Goal: Book appointment/travel/reservation

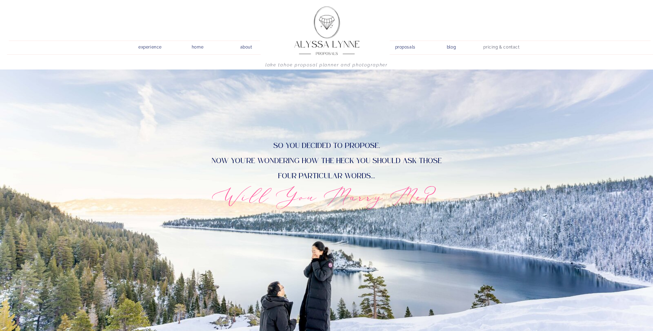
click at [506, 45] on nav "pricing & contact" at bounding box center [502, 48] width 42 height 10
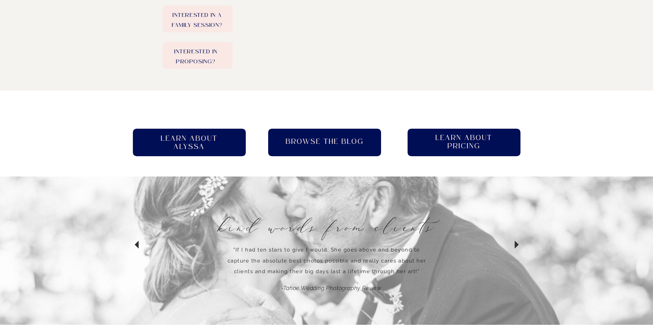
scroll to position [379, 0]
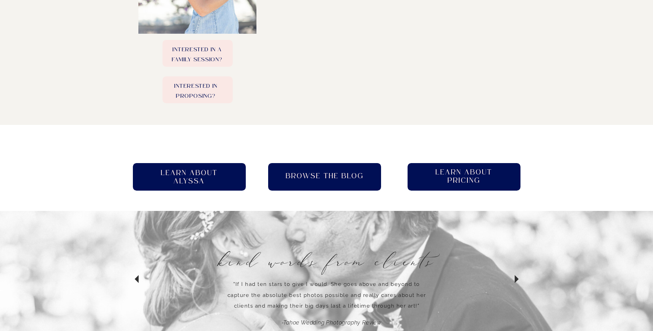
click at [474, 178] on h2 "Learn About pricing" at bounding box center [464, 177] width 70 height 18
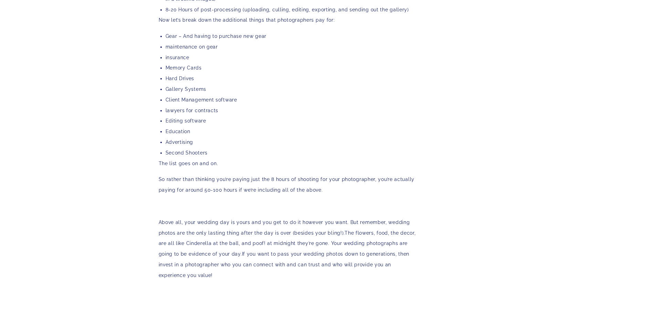
scroll to position [1442, 0]
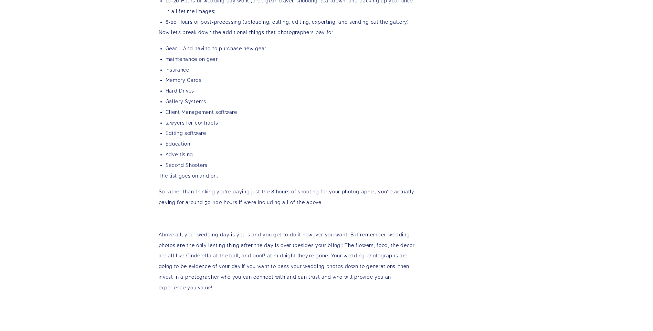
drag, startPoint x: 126, startPoint y: 77, endPoint x: 658, endPoint y: 20, distance: 535.3
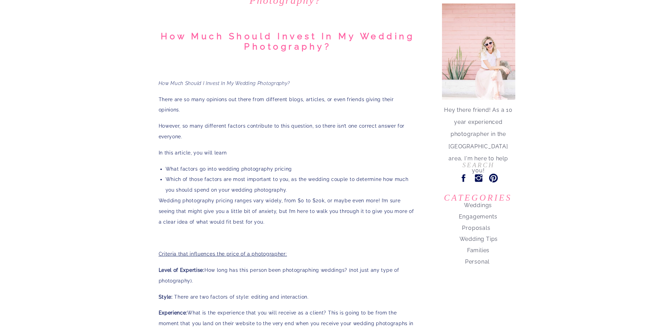
scroll to position [0, 0]
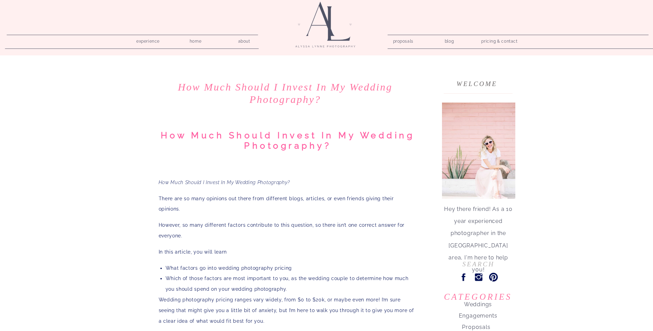
click at [395, 41] on nav "proposals" at bounding box center [403, 40] width 20 height 7
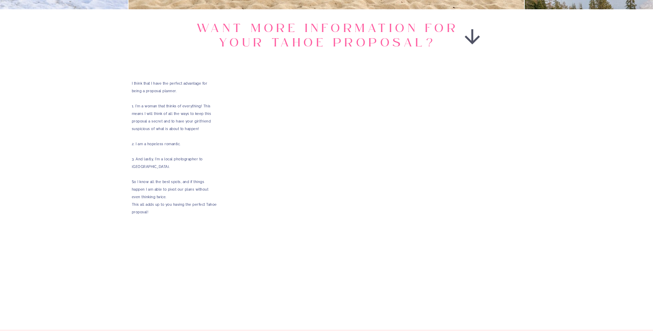
scroll to position [1240, 0]
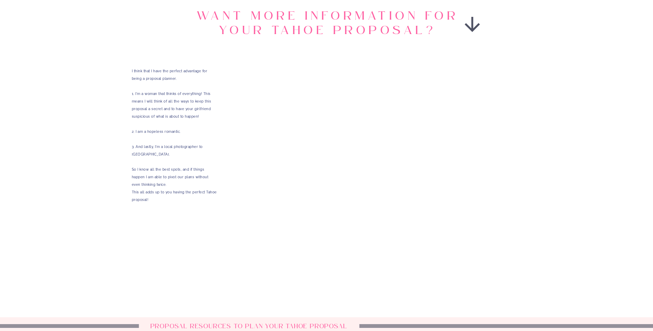
click at [589, 213] on div "home about experience blog proposals pricing & contact Lake Tahoe Proposal Plan…" at bounding box center [326, 36] width 653 height 2552
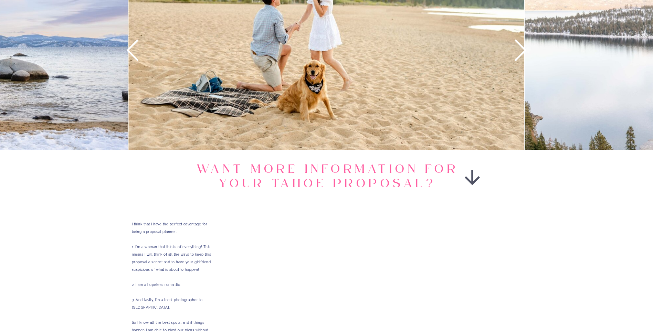
scroll to position [964, 0]
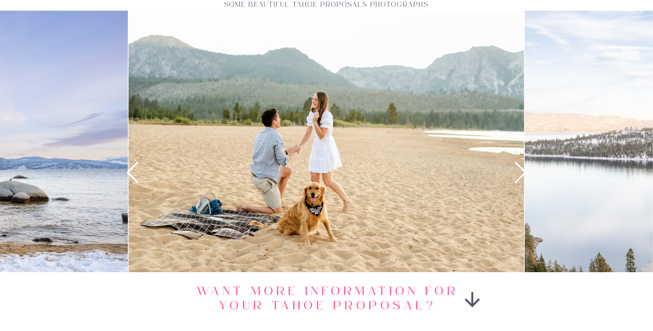
click at [521, 176] on icon at bounding box center [520, 172] width 25 height 25
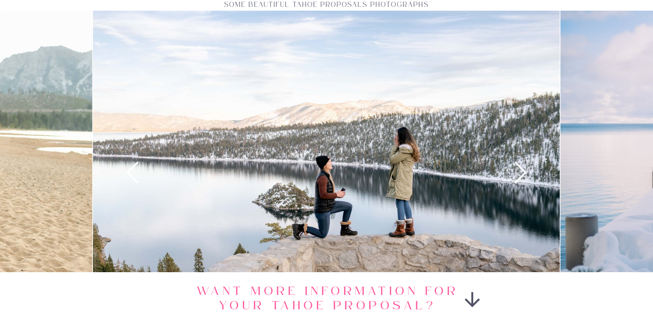
click at [521, 176] on icon at bounding box center [520, 172] width 25 height 25
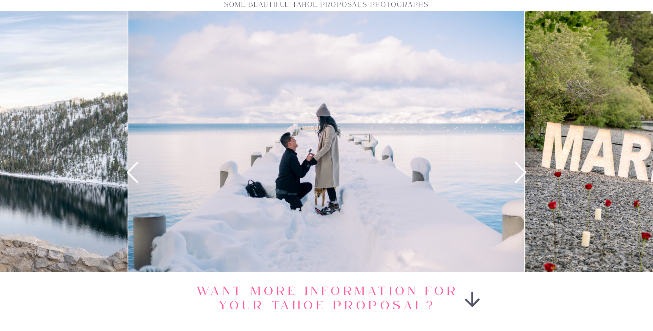
click at [521, 176] on icon at bounding box center [520, 172] width 25 height 25
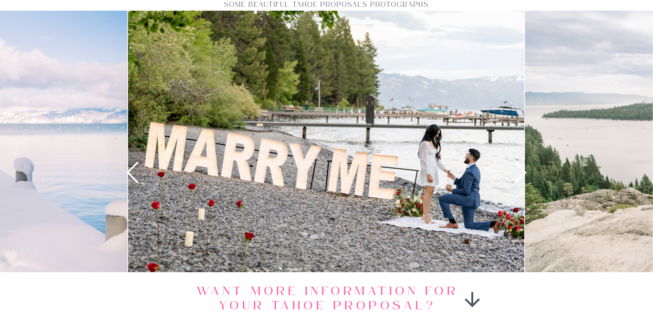
click at [521, 176] on icon at bounding box center [520, 172] width 25 height 25
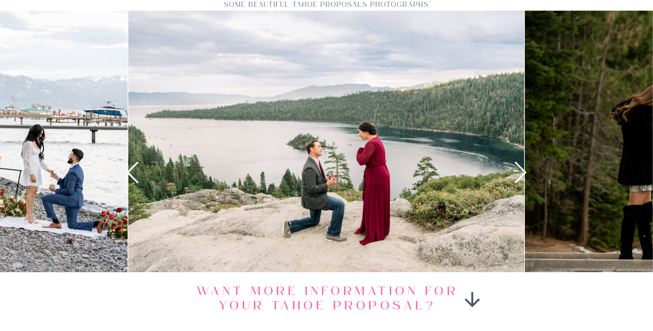
click at [521, 176] on icon at bounding box center [520, 172] width 25 height 25
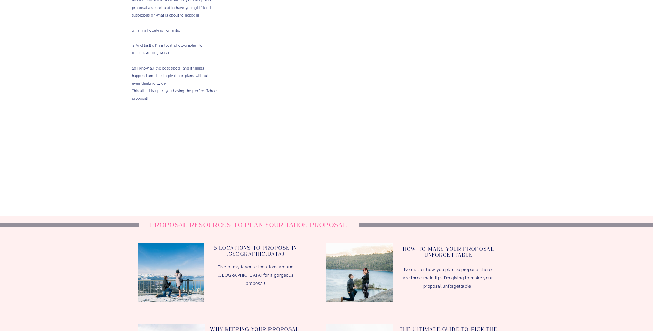
scroll to position [1481, 0]
